Goal: Share content: Share content

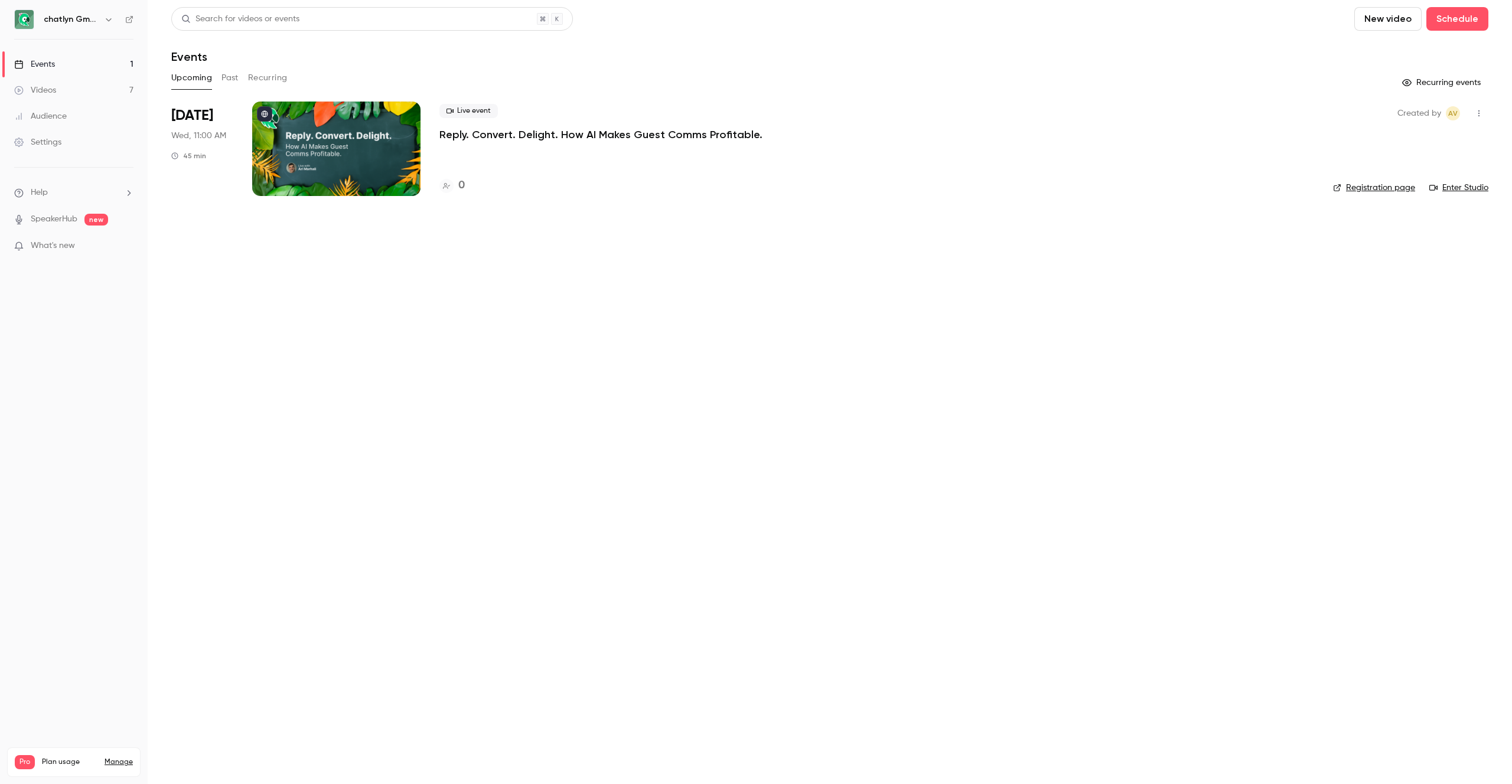
click at [81, 88] on link "Videos 7" at bounding box center [74, 90] width 148 height 26
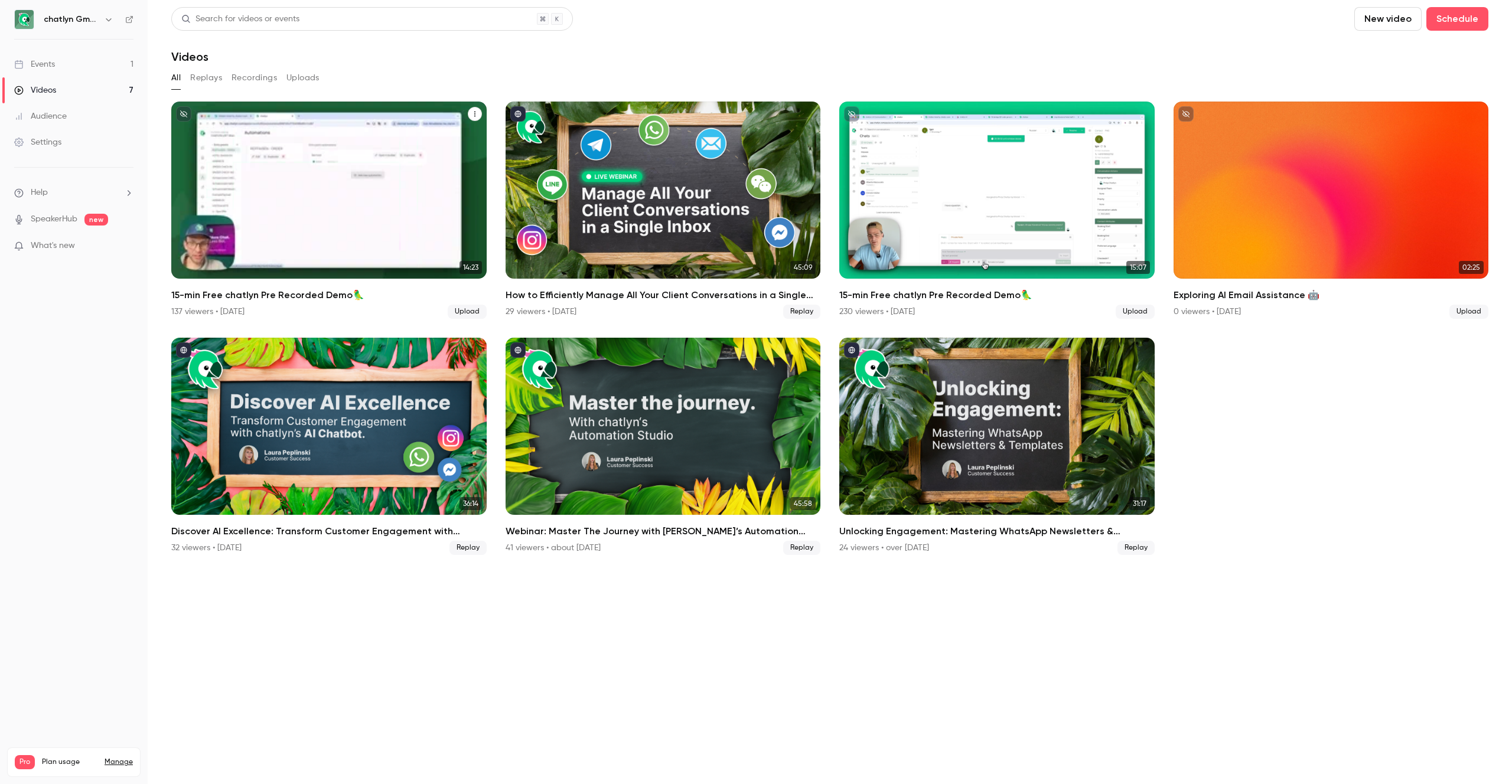
click at [344, 210] on div "15-min Free chatlyn Pre Recorded Demo🦜" at bounding box center [329, 190] width 315 height 177
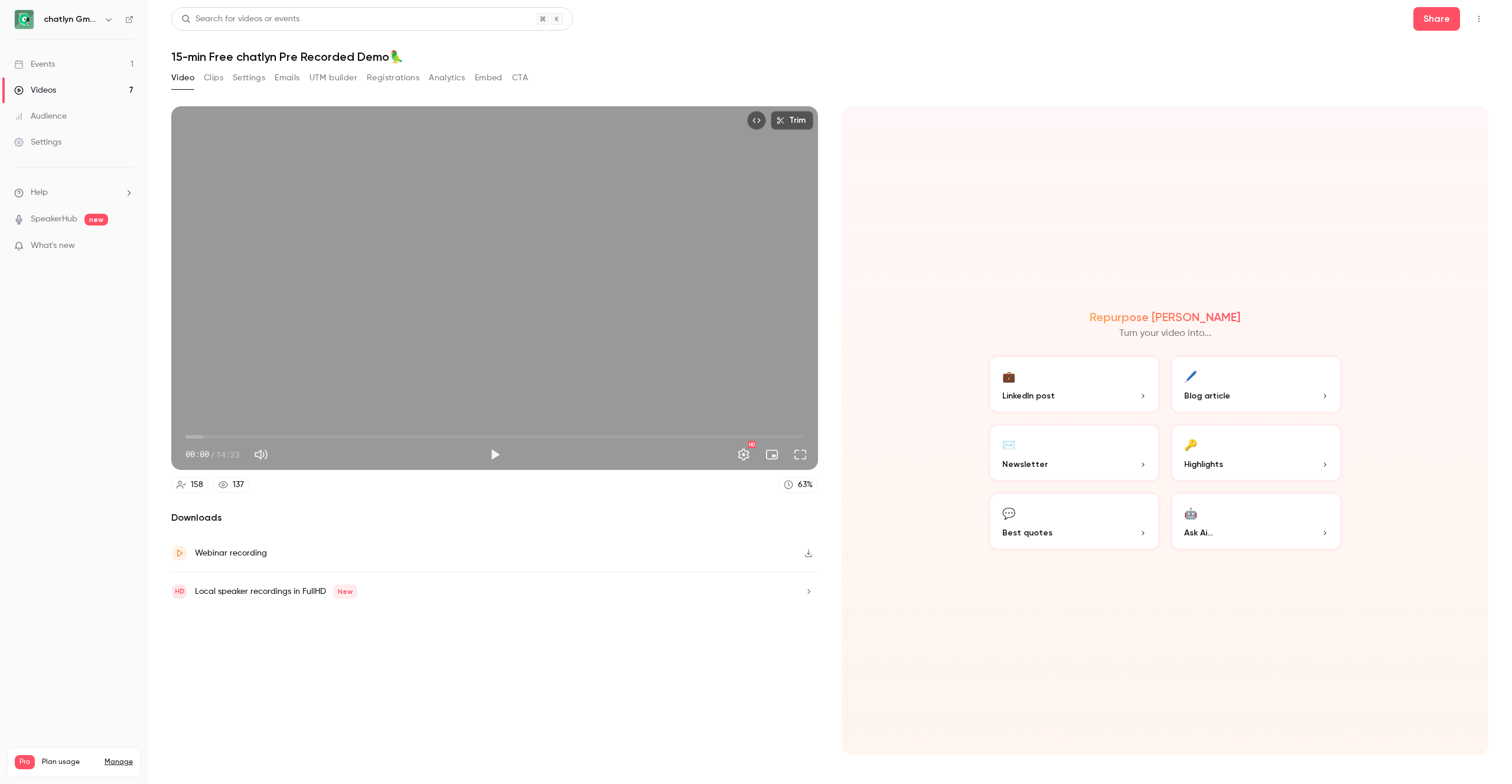
click at [222, 76] on button "Clips" at bounding box center [214, 78] width 20 height 19
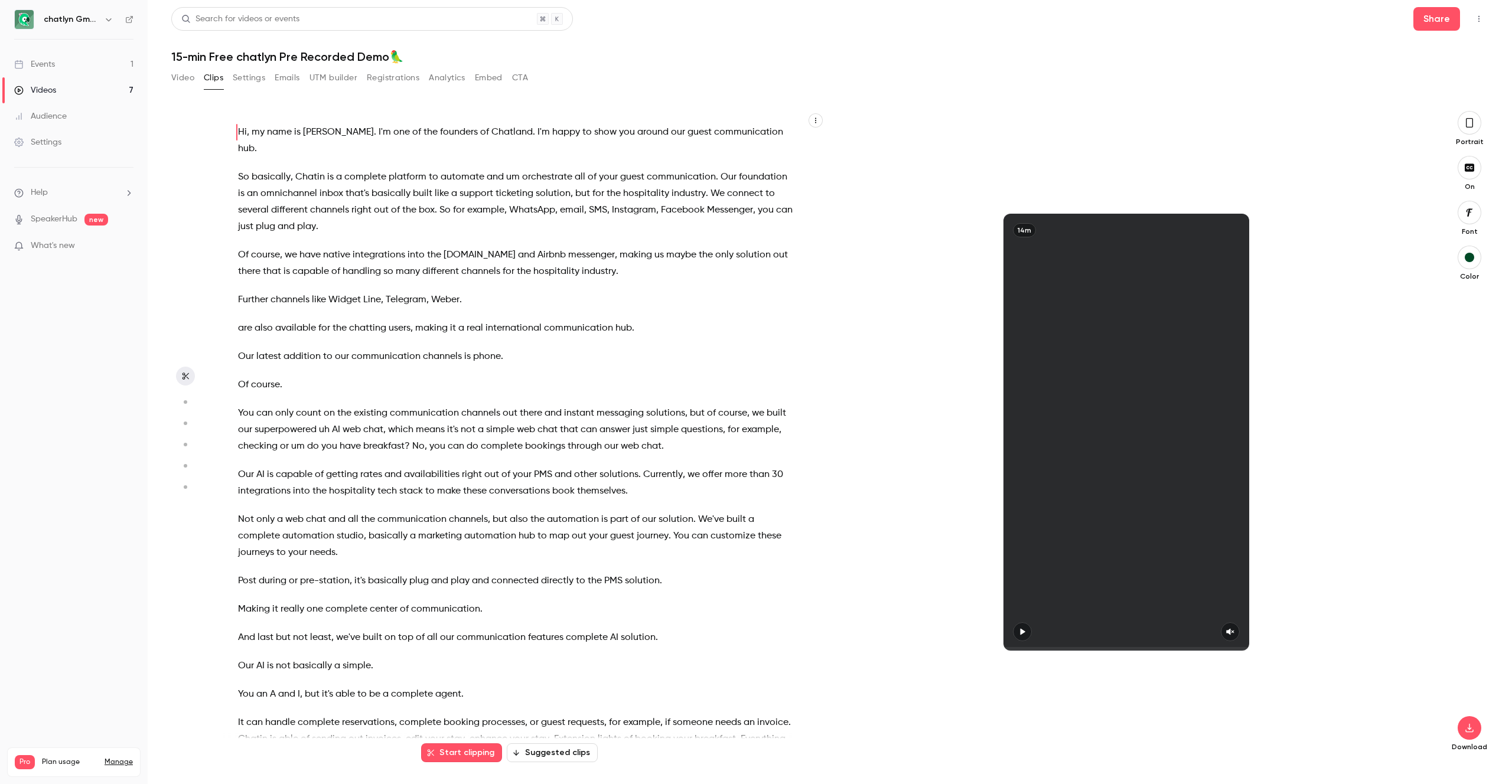
click at [258, 81] on button "Settings" at bounding box center [249, 78] width 33 height 19
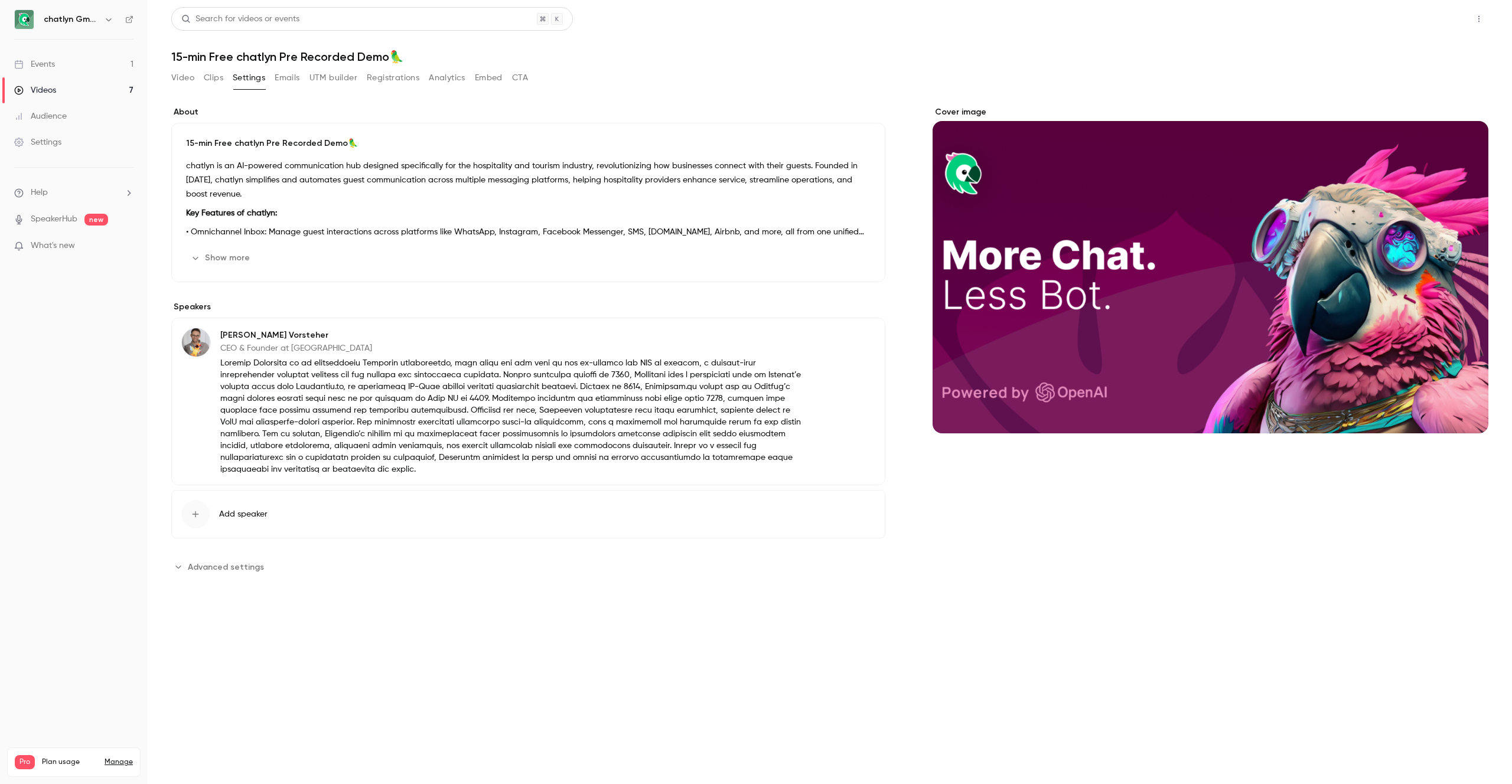
click at [1452, 16] on button "Share" at bounding box center [1437, 18] width 47 height 23
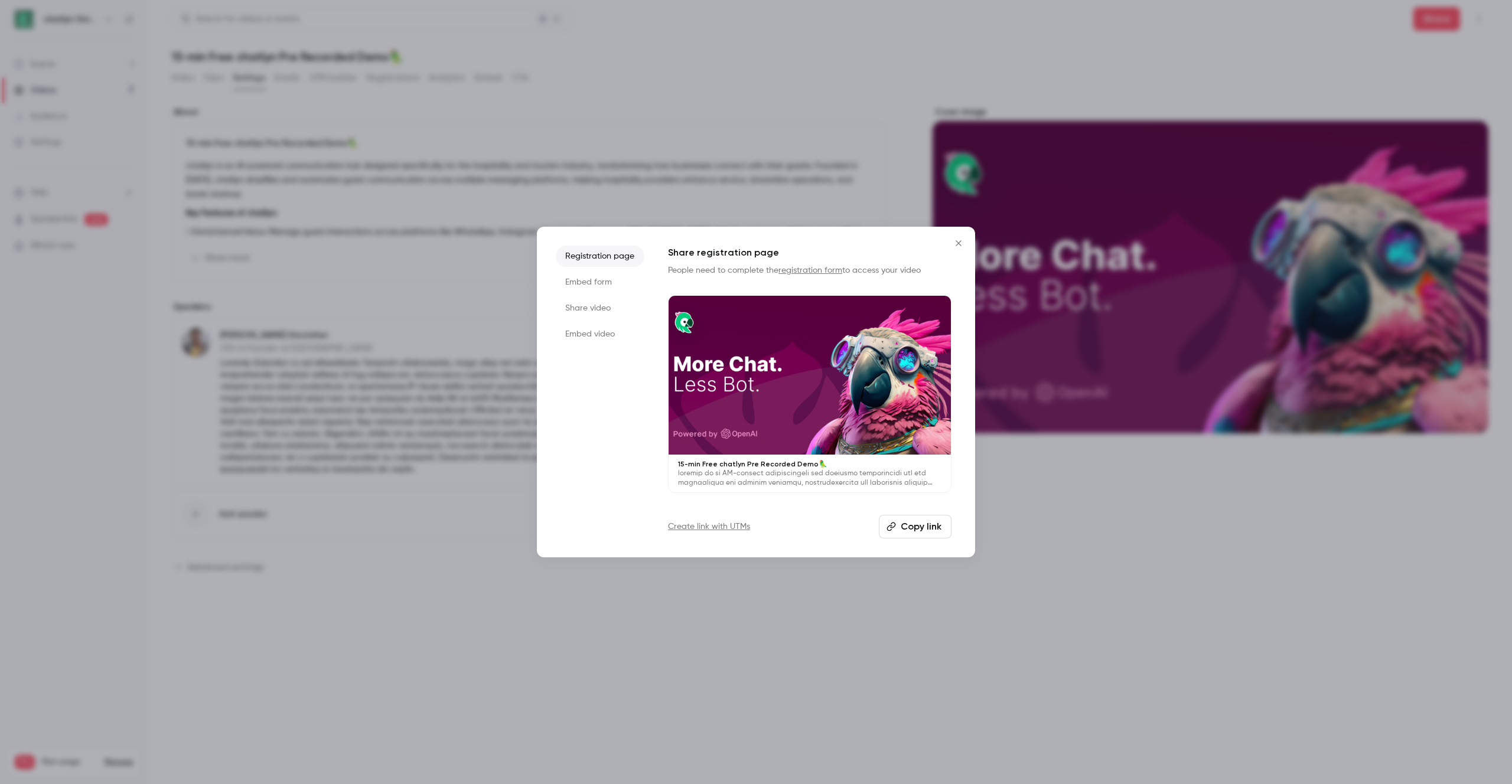
click at [900, 522] on button "Copy link" at bounding box center [915, 526] width 73 height 23
click at [597, 302] on li "Share video" at bounding box center [600, 308] width 88 height 21
click at [629, 384] on ul "Registration page Embed form Share video Embed video" at bounding box center [600, 392] width 88 height 293
click at [799, 532] on button "Copy link" at bounding box center [810, 526] width 284 height 23
drag, startPoint x: 959, startPoint y: 242, endPoint x: 977, endPoint y: 300, distance: 60.7
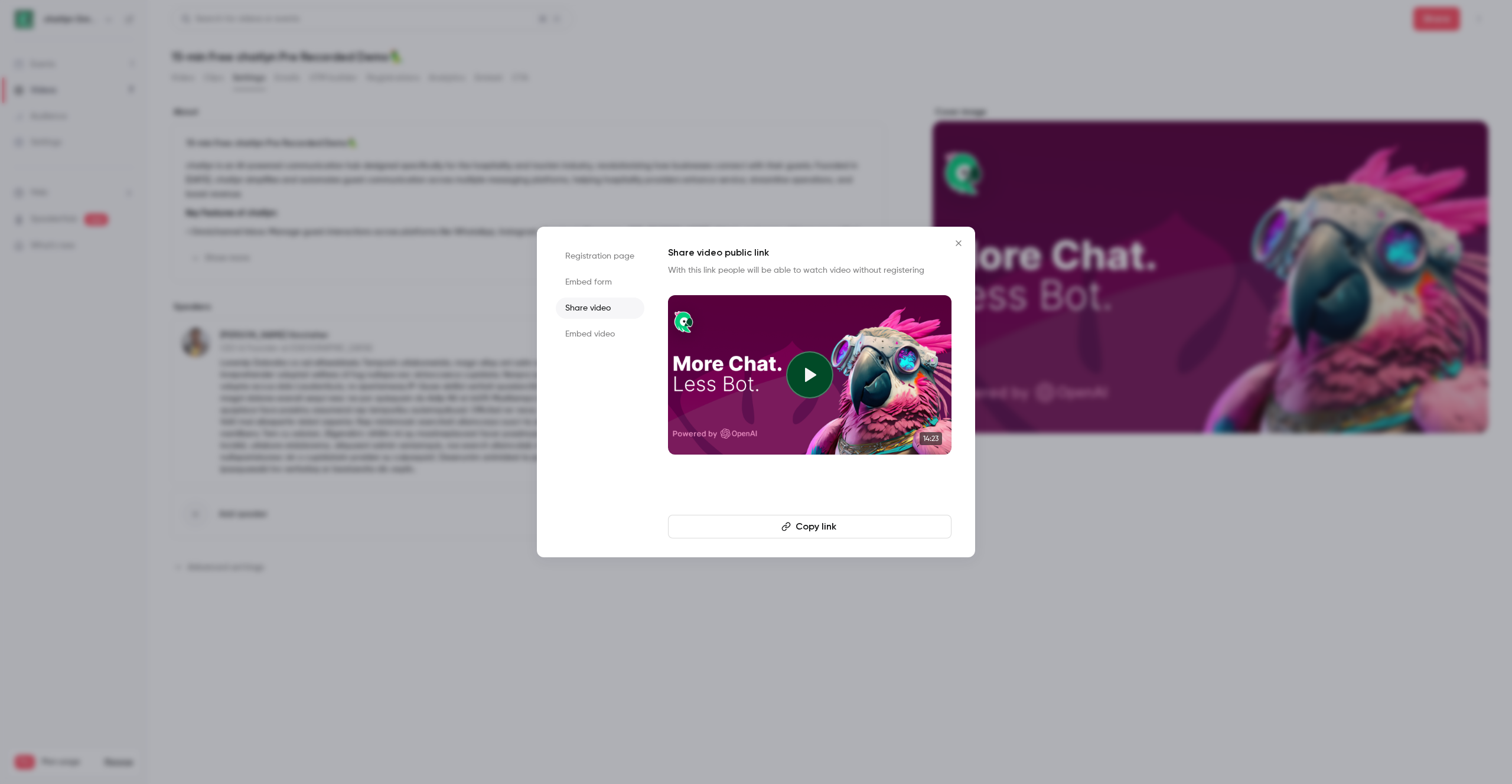
click at [959, 242] on icon "Close" at bounding box center [958, 243] width 6 height 6
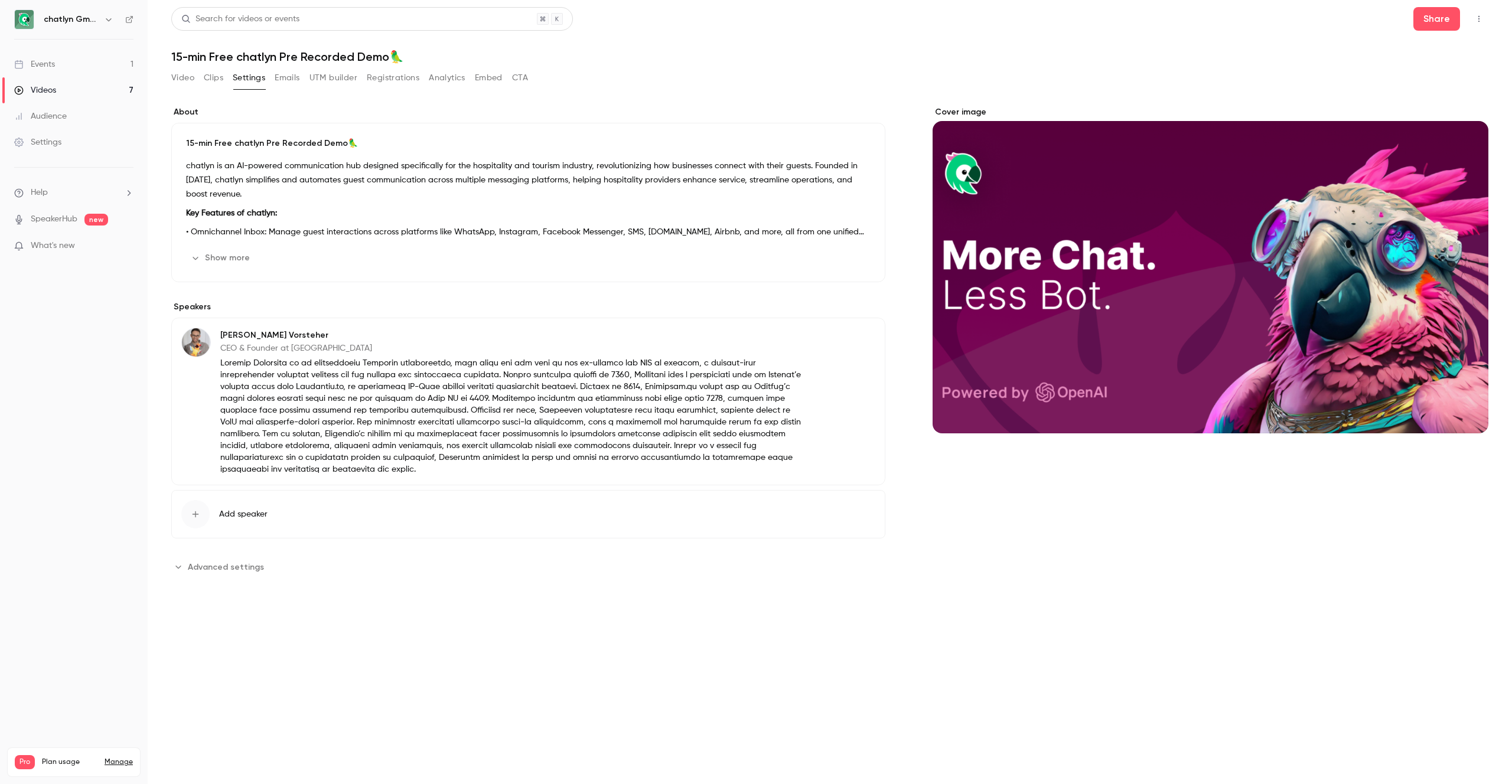
click at [1044, 163] on div "Cover image" at bounding box center [1211, 269] width 556 height 327
click at [0, 0] on input "Cover image" at bounding box center [0, 0] width 0 height 0
click at [64, 63] on link "Events 1" at bounding box center [74, 64] width 148 height 26
